Goal: Transaction & Acquisition: Purchase product/service

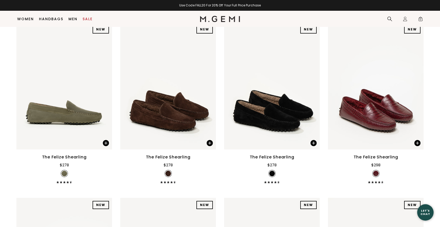
scroll to position [79, 0]
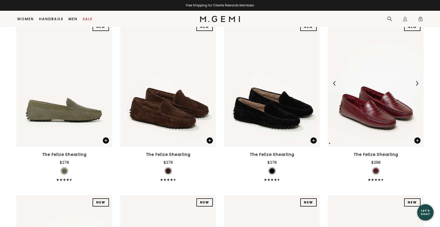
click at [372, 136] on img at bounding box center [376, 83] width 96 height 127
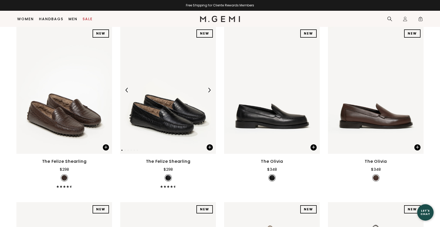
scroll to position [249, 0]
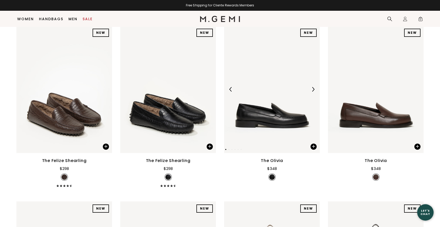
click at [272, 126] on img at bounding box center [272, 89] width 96 height 127
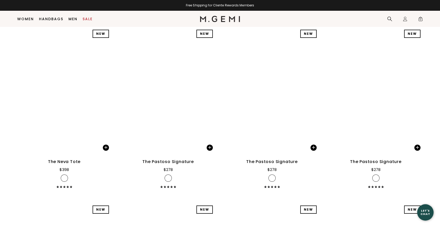
scroll to position [1302, 0]
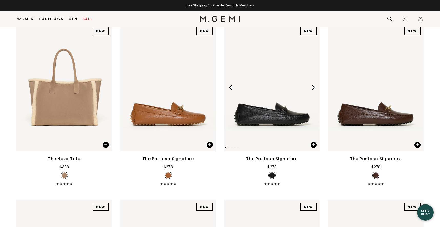
click at [263, 119] on img at bounding box center [272, 87] width 96 height 127
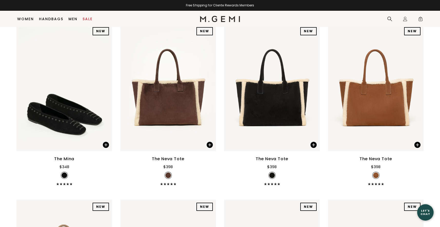
scroll to position [1180, 0]
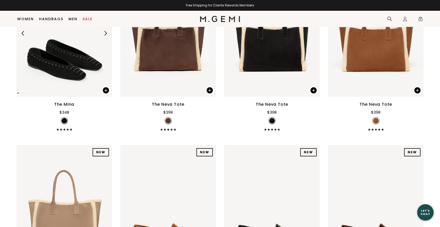
click at [48, 69] on img at bounding box center [64, 33] width 96 height 127
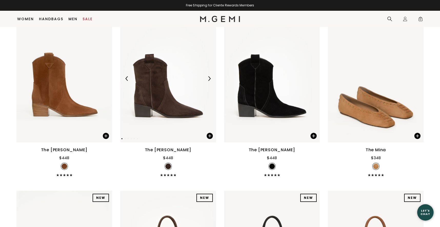
scroll to position [959, 0]
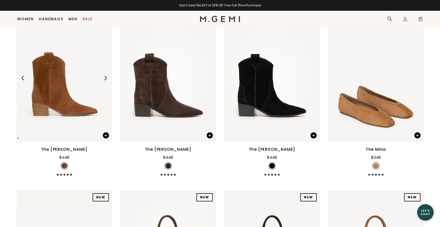
click at [40, 93] on img at bounding box center [64, 78] width 96 height 127
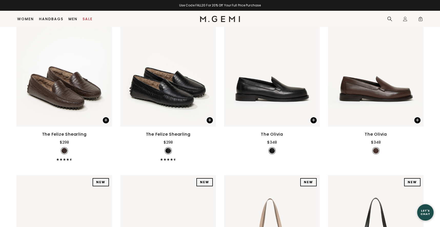
scroll to position [275, 0]
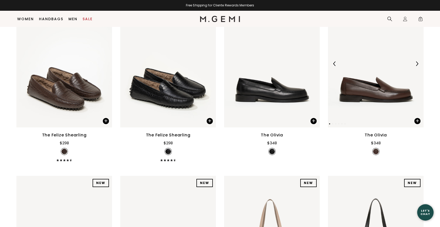
click at [386, 109] on img at bounding box center [376, 63] width 96 height 127
click at [183, 102] on img at bounding box center [168, 63] width 96 height 127
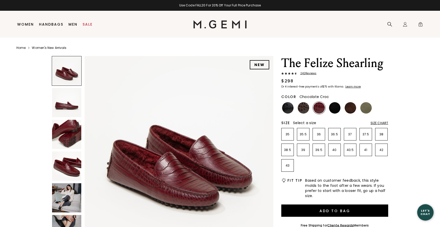
click at [301, 108] on img at bounding box center [304, 108] width 12 height 12
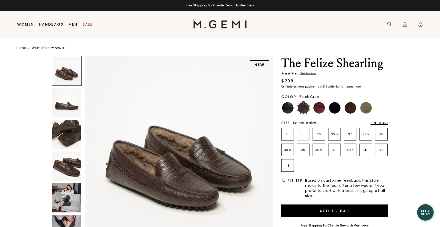
click at [288, 108] on img at bounding box center [288, 108] width 12 height 12
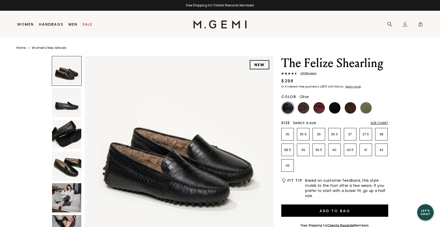
click at [364, 109] on img at bounding box center [366, 108] width 12 height 12
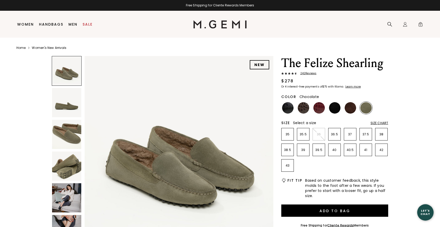
click at [348, 107] on img at bounding box center [350, 108] width 12 height 12
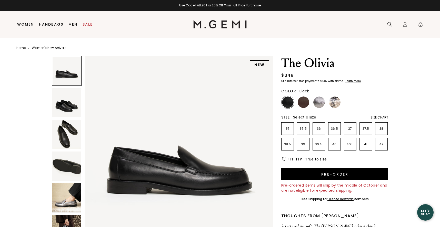
click at [65, 138] on img at bounding box center [66, 134] width 29 height 29
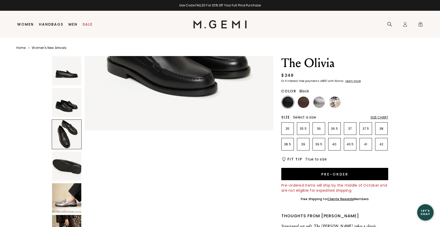
scroll to position [388, 0]
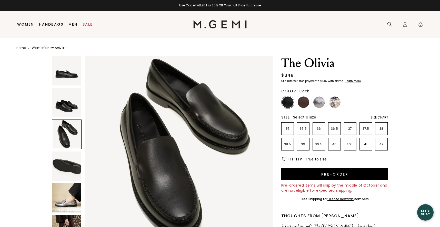
click at [64, 109] on img at bounding box center [66, 102] width 29 height 29
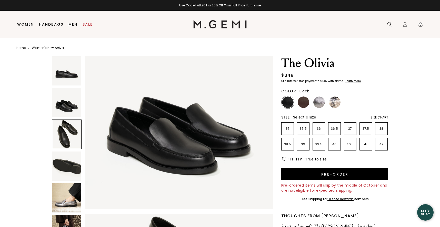
scroll to position [194, 0]
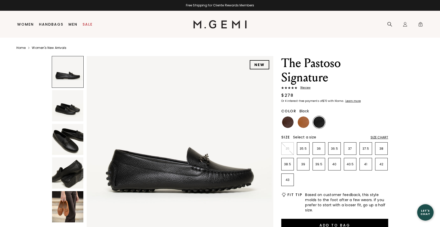
click at [67, 107] on img at bounding box center [67, 105] width 31 height 31
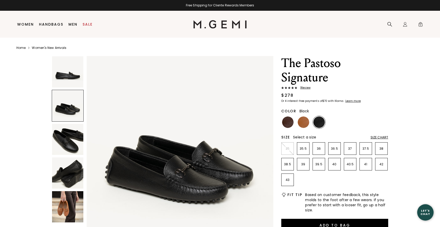
click at [69, 146] on img at bounding box center [67, 139] width 31 height 31
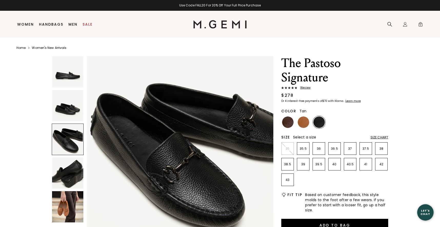
click at [303, 125] on img at bounding box center [304, 123] width 12 height 12
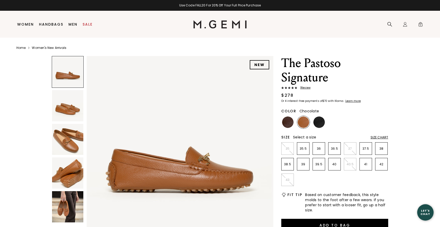
click at [287, 124] on img at bounding box center [288, 123] width 12 height 12
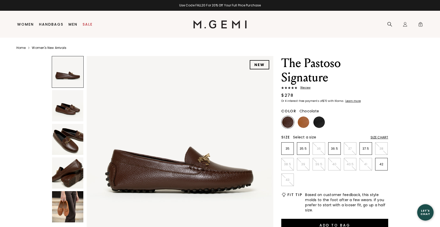
click at [62, 138] on img at bounding box center [67, 139] width 31 height 31
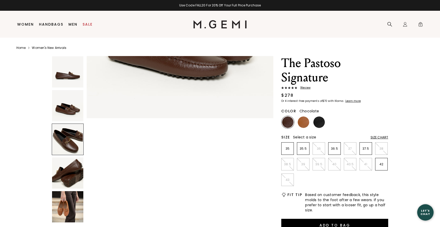
scroll to position [383, 0]
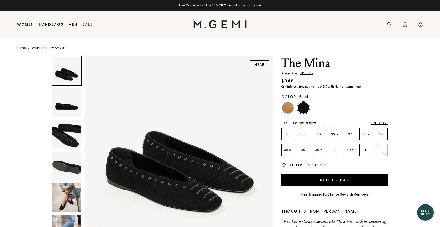
click at [66, 108] on img at bounding box center [66, 102] width 29 height 29
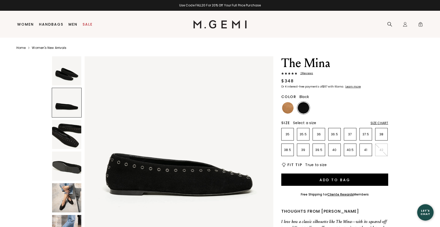
scroll to position [194, 0]
click at [64, 140] on img at bounding box center [66, 134] width 29 height 29
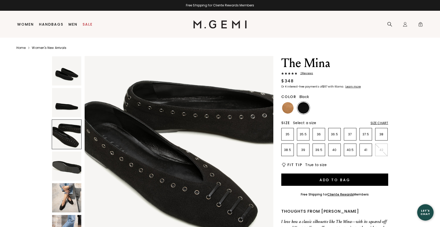
click at [66, 168] on img at bounding box center [66, 166] width 29 height 29
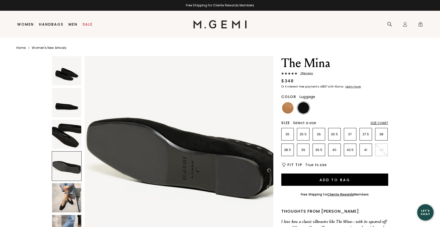
click at [287, 111] on img at bounding box center [288, 108] width 12 height 12
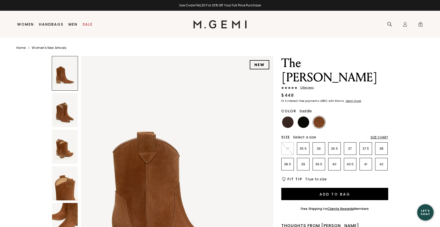
click at [62, 115] on img at bounding box center [65, 110] width 26 height 34
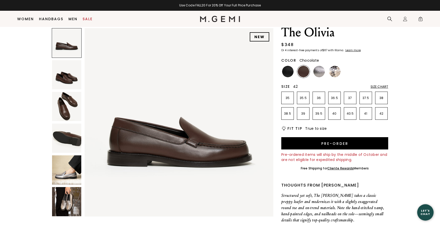
scroll to position [19, 0]
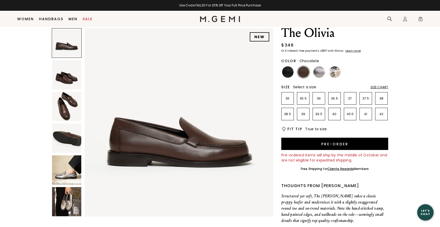
click at [69, 76] on img at bounding box center [66, 74] width 29 height 29
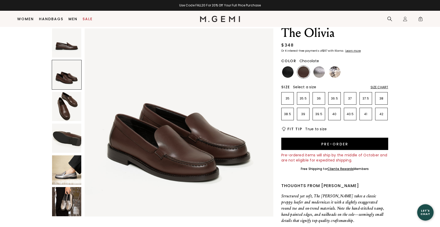
scroll to position [194, 0]
click at [68, 98] on img at bounding box center [66, 106] width 29 height 29
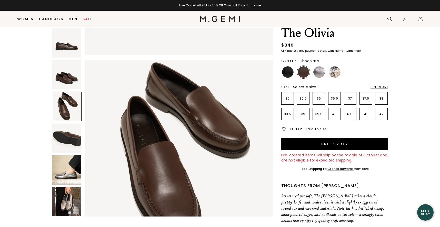
scroll to position [388, 0]
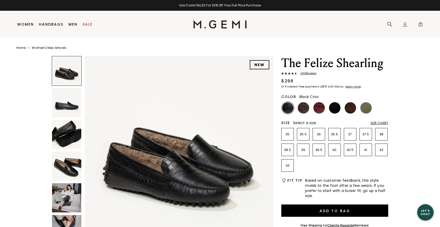
click at [67, 106] on img at bounding box center [66, 102] width 29 height 29
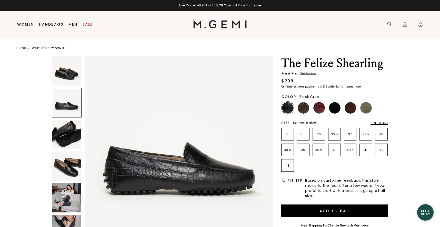
click at [70, 137] on img at bounding box center [66, 134] width 29 height 29
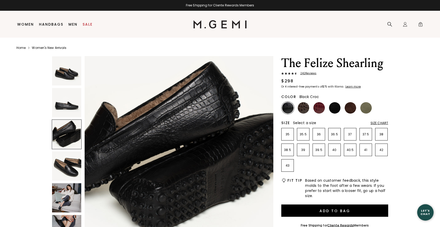
click at [71, 173] on img at bounding box center [66, 166] width 29 height 29
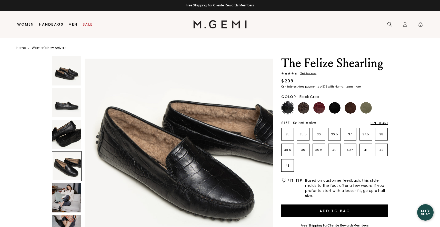
scroll to position [581, 0]
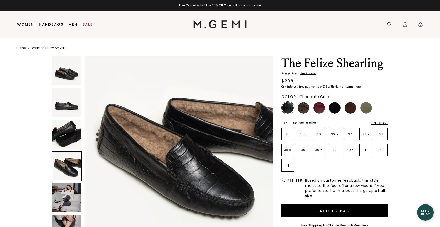
click at [302, 106] on img at bounding box center [304, 108] width 12 height 12
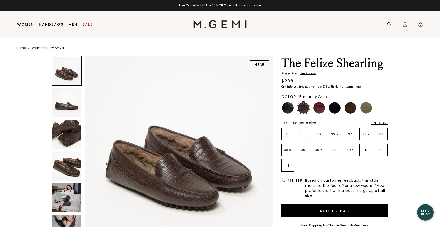
click at [321, 109] on img at bounding box center [319, 108] width 12 height 12
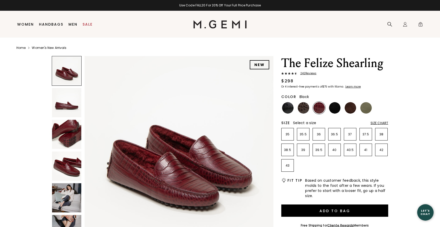
click at [333, 109] on img at bounding box center [335, 108] width 12 height 12
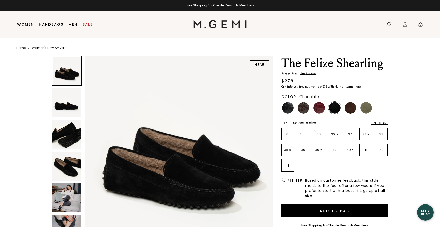
click at [348, 109] on img at bounding box center [350, 108] width 12 height 12
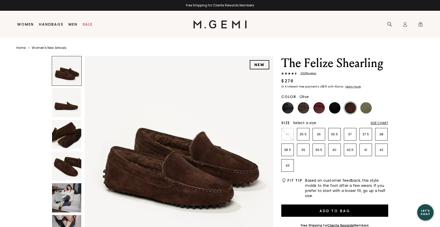
click at [368, 110] on img at bounding box center [366, 108] width 12 height 12
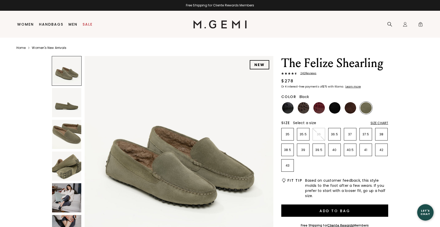
click at [334, 108] on img at bounding box center [335, 108] width 12 height 12
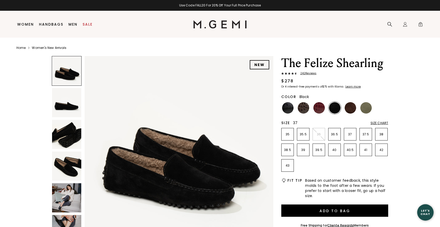
click at [350, 136] on p "37" at bounding box center [350, 135] width 12 height 4
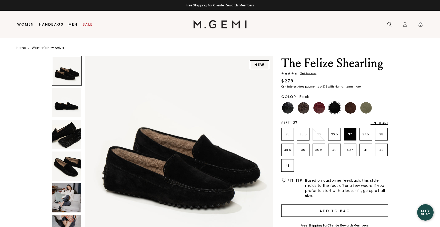
click at [321, 210] on button "Add to Bag" at bounding box center [334, 211] width 107 height 12
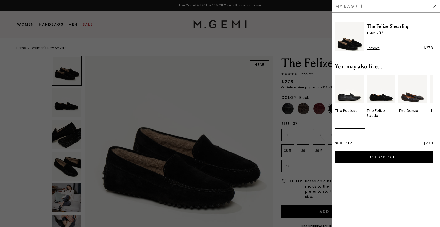
click at [353, 98] on img at bounding box center [349, 89] width 29 height 29
click at [375, 93] on img at bounding box center [381, 89] width 29 height 29
click at [434, 5] on img at bounding box center [435, 6] width 4 height 4
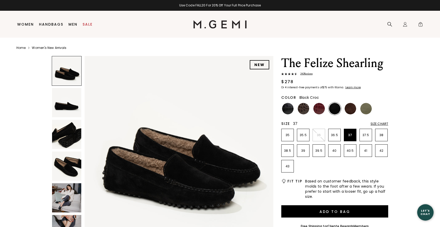
click at [288, 110] on img at bounding box center [288, 109] width 12 height 12
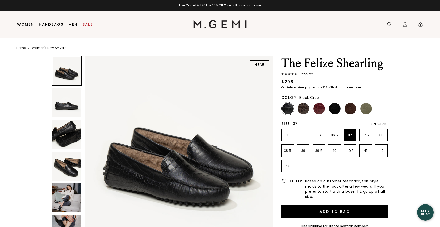
click at [70, 109] on img at bounding box center [66, 102] width 29 height 29
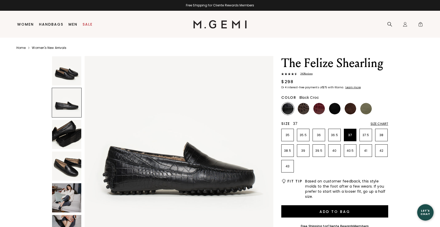
click at [64, 135] on img at bounding box center [66, 134] width 29 height 29
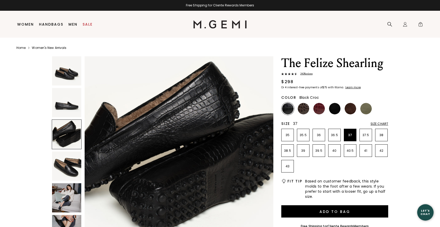
scroll to position [388, 0]
click at [69, 167] on img at bounding box center [66, 166] width 29 height 29
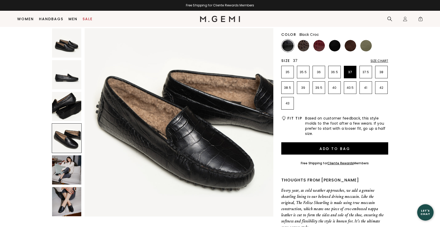
scroll to position [64, 0]
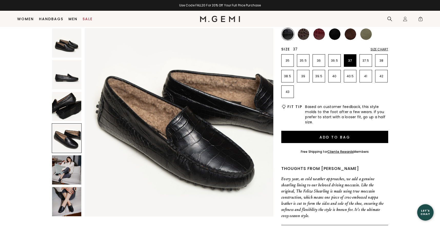
click at [56, 174] on img at bounding box center [66, 170] width 29 height 29
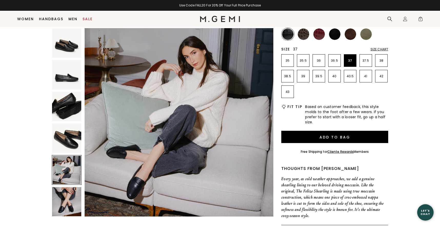
click at [67, 208] on img at bounding box center [66, 201] width 29 height 29
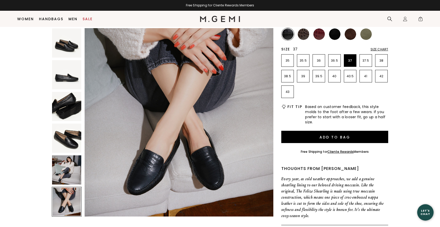
click at [336, 35] on img at bounding box center [335, 34] width 12 height 12
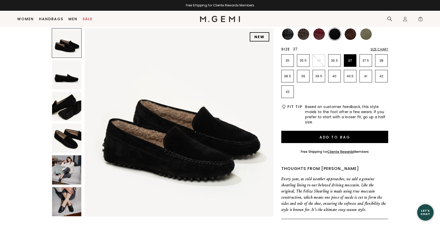
click at [68, 172] on img at bounding box center [66, 170] width 29 height 29
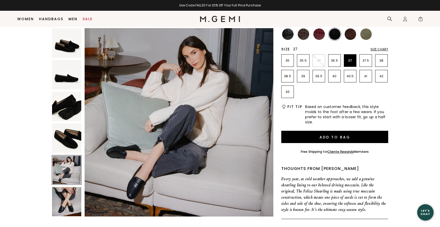
click at [67, 138] on img at bounding box center [66, 138] width 29 height 29
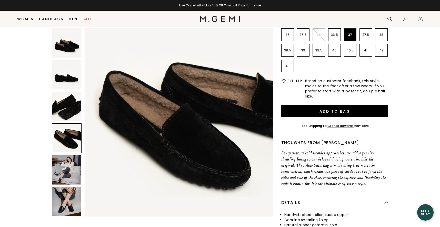
scroll to position [89, 0]
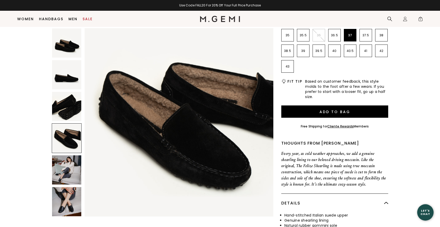
click at [61, 177] on img at bounding box center [66, 170] width 29 height 29
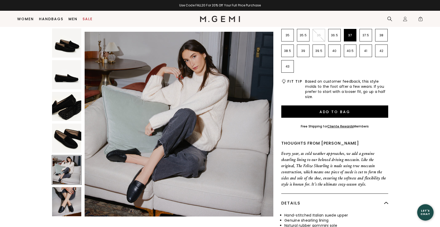
scroll to position [775, 0]
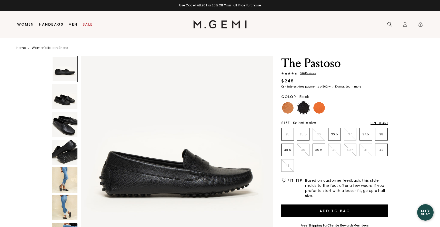
click at [60, 103] on img at bounding box center [64, 96] width 25 height 25
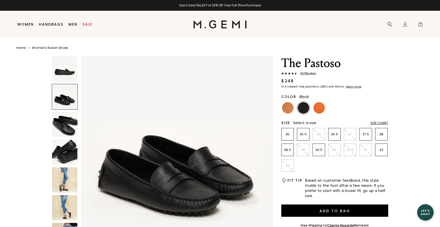
click at [65, 120] on img at bounding box center [64, 124] width 25 height 25
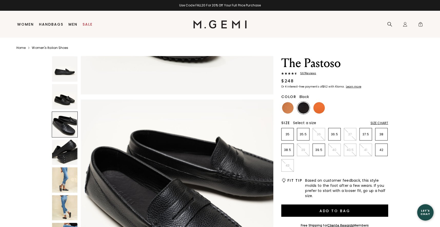
scroll to position [395, 0]
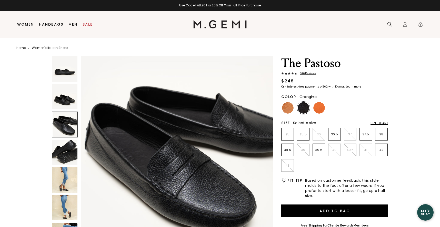
click at [317, 104] on img at bounding box center [319, 108] width 12 height 12
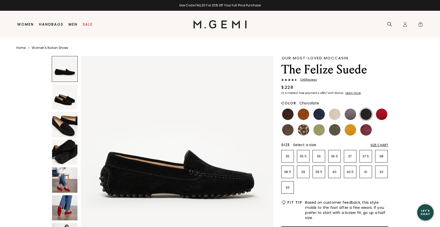
click at [286, 114] on img at bounding box center [288, 115] width 12 height 12
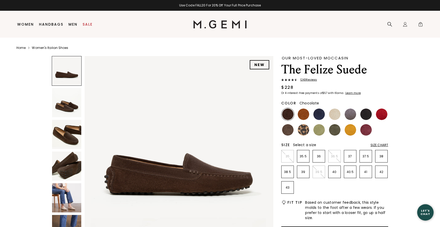
click at [64, 106] on img at bounding box center [66, 102] width 29 height 29
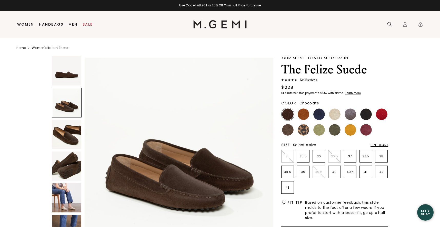
scroll to position [194, 0]
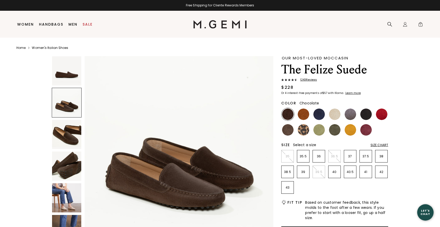
click at [69, 139] on img at bounding box center [66, 134] width 29 height 29
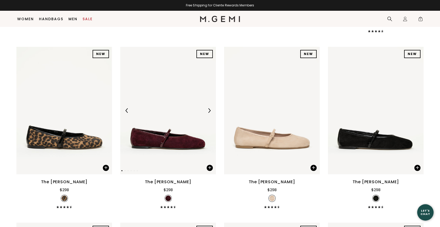
scroll to position [756, 0]
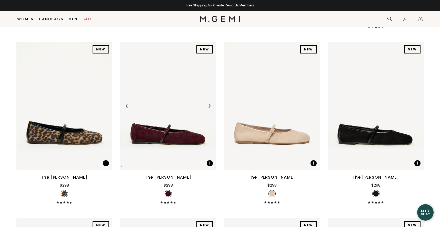
click at [168, 138] on img at bounding box center [168, 105] width 96 height 127
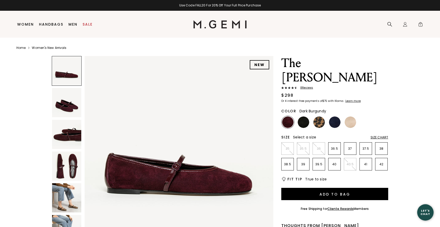
click at [68, 107] on img at bounding box center [66, 102] width 29 height 29
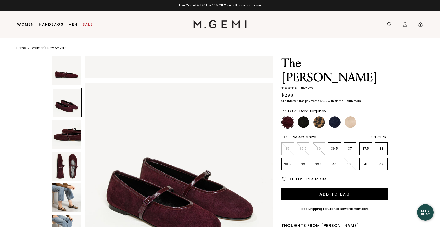
scroll to position [194, 0]
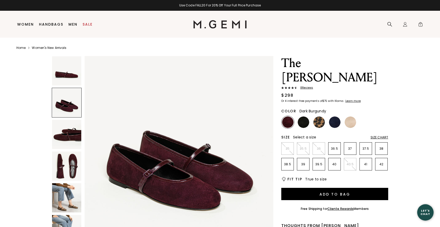
click at [74, 134] on img at bounding box center [66, 134] width 29 height 29
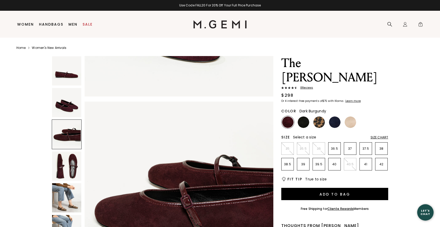
scroll to position [388, 0]
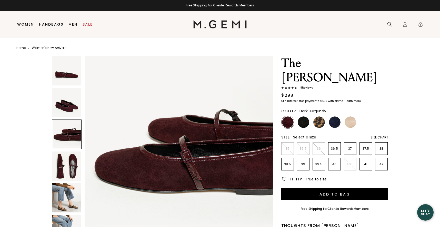
click at [67, 207] on img at bounding box center [66, 198] width 29 height 29
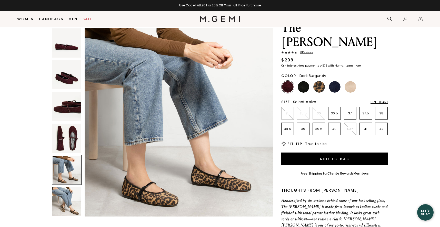
scroll to position [25, 0]
click at [287, 81] on img at bounding box center [288, 87] width 12 height 12
click at [68, 48] on img at bounding box center [66, 42] width 29 height 29
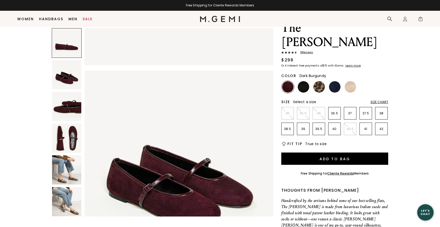
scroll to position [0, 0]
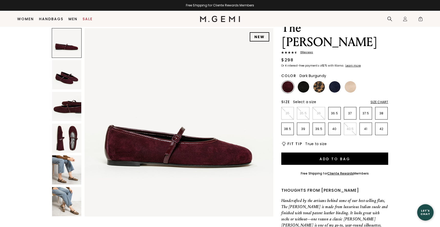
click at [64, 80] on img at bounding box center [66, 74] width 29 height 29
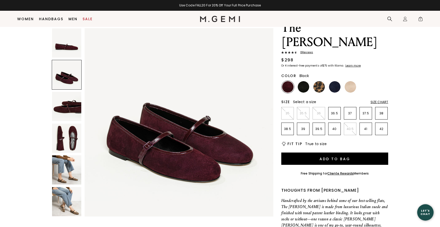
click at [304, 81] on img at bounding box center [304, 87] width 12 height 12
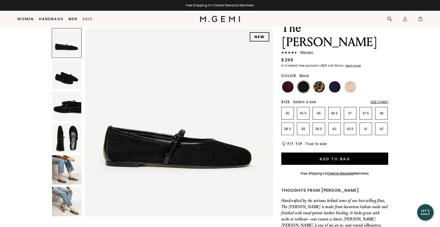
click at [73, 138] on img at bounding box center [66, 138] width 29 height 29
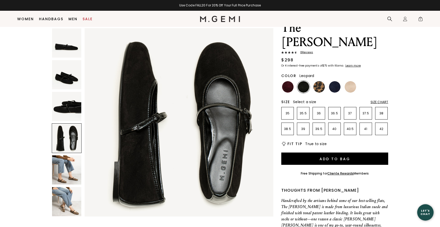
click at [317, 81] on img at bounding box center [319, 87] width 12 height 12
